Goal: Information Seeking & Learning: Learn about a topic

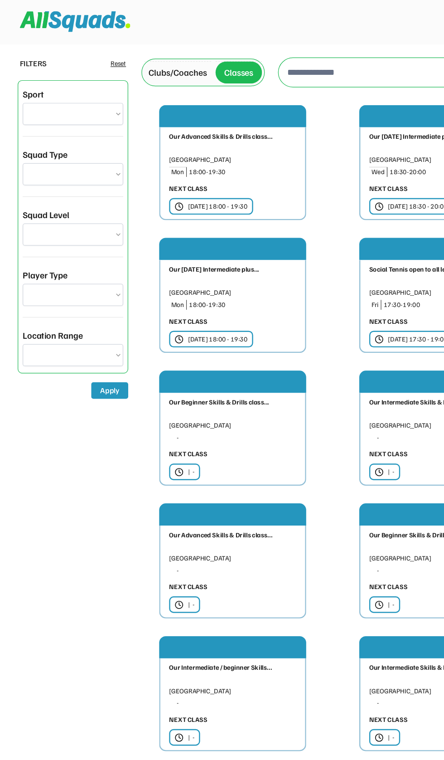
type input "**********"
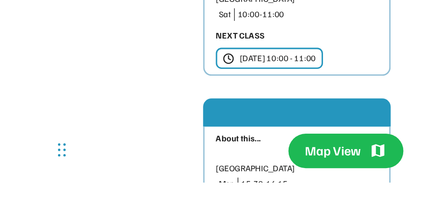
scroll to position [816, 0]
